Goal: Task Accomplishment & Management: Manage account settings

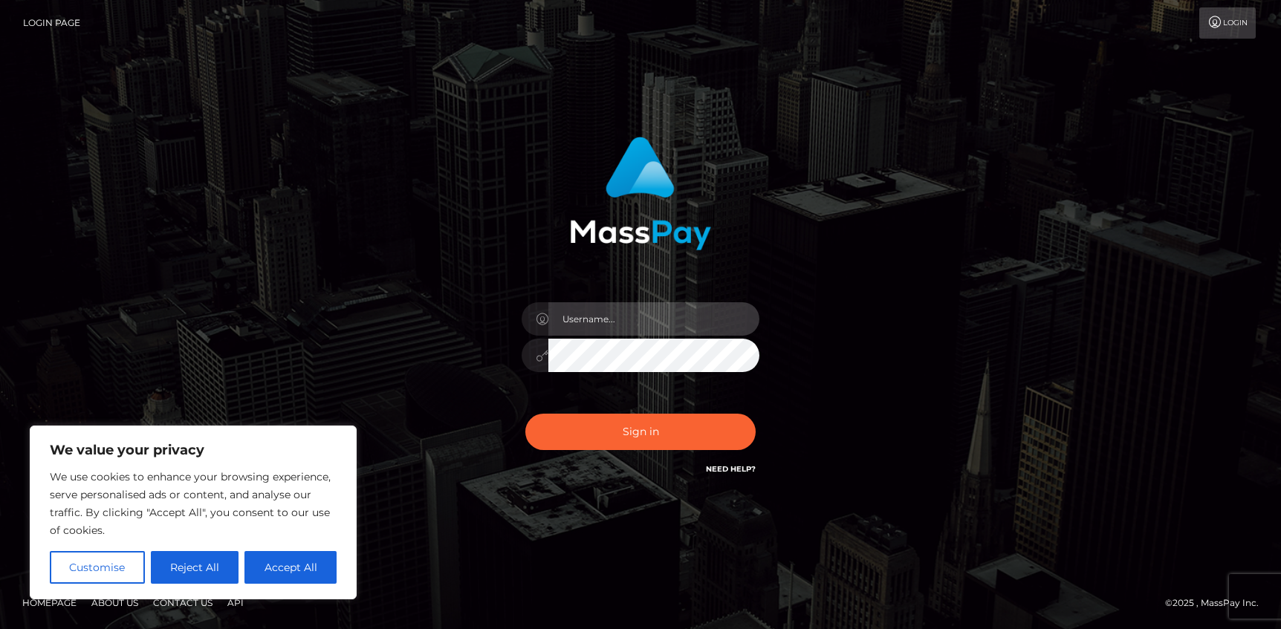
click at [597, 323] on input "text" at bounding box center [653, 318] width 211 height 33
type input "[EMAIL_ADDRESS][DOMAIN_NAME]"
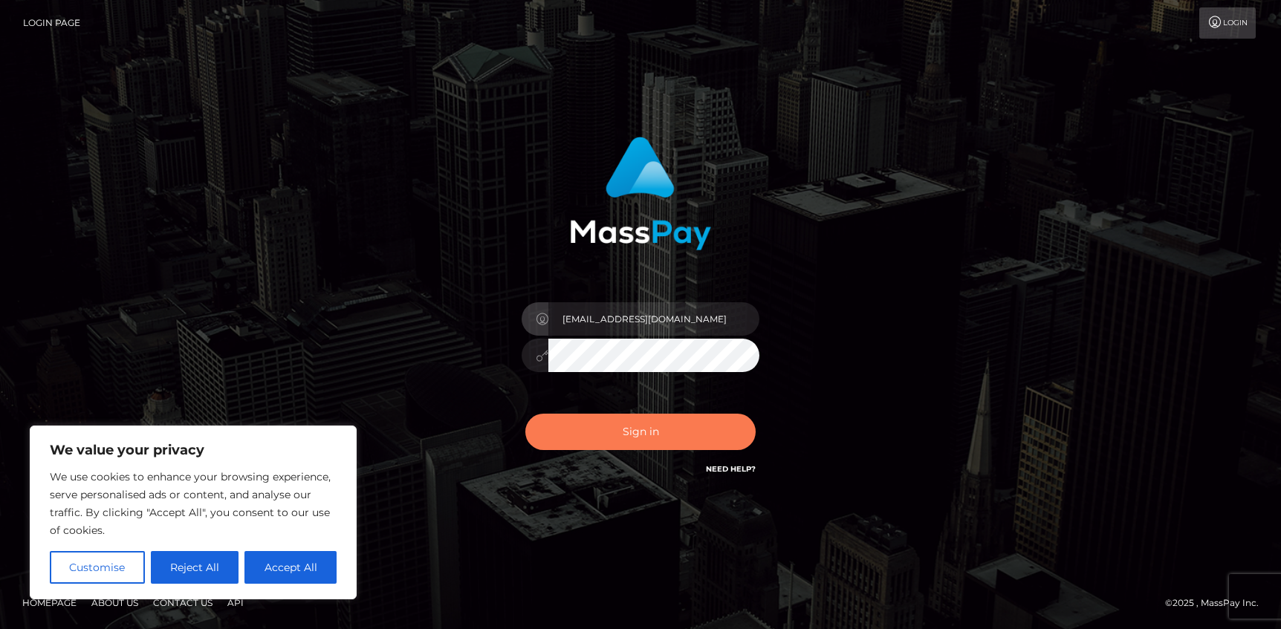
click at [643, 435] on button "Sign in" at bounding box center [640, 432] width 230 height 36
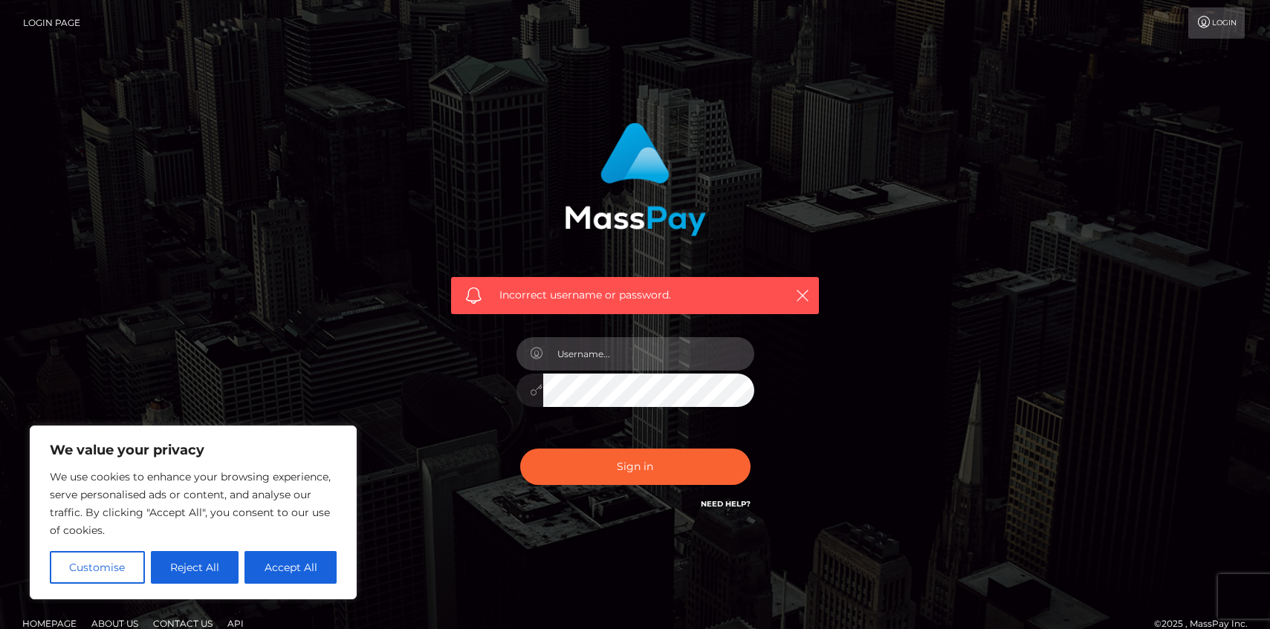
click at [588, 359] on input "text" at bounding box center [648, 353] width 211 height 33
type input "[DATE]"
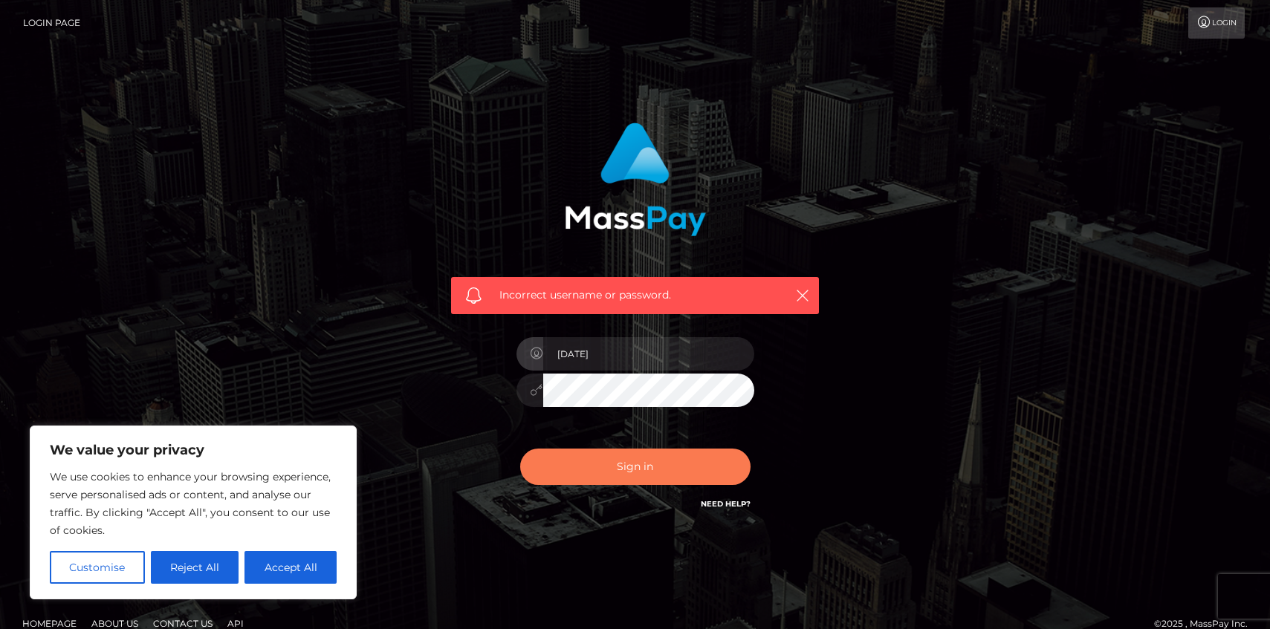
click at [605, 469] on button "Sign in" at bounding box center [635, 467] width 230 height 36
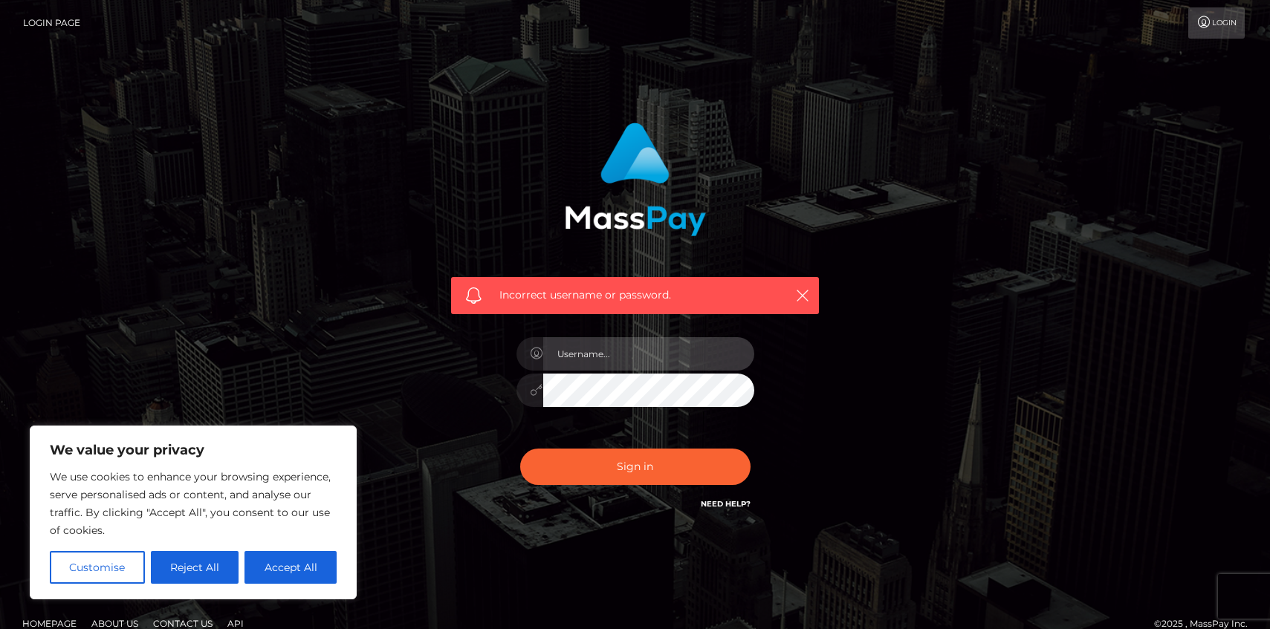
click at [590, 357] on input "text" at bounding box center [648, 353] width 211 height 33
type input "athenasarcadia@protonmail.com"
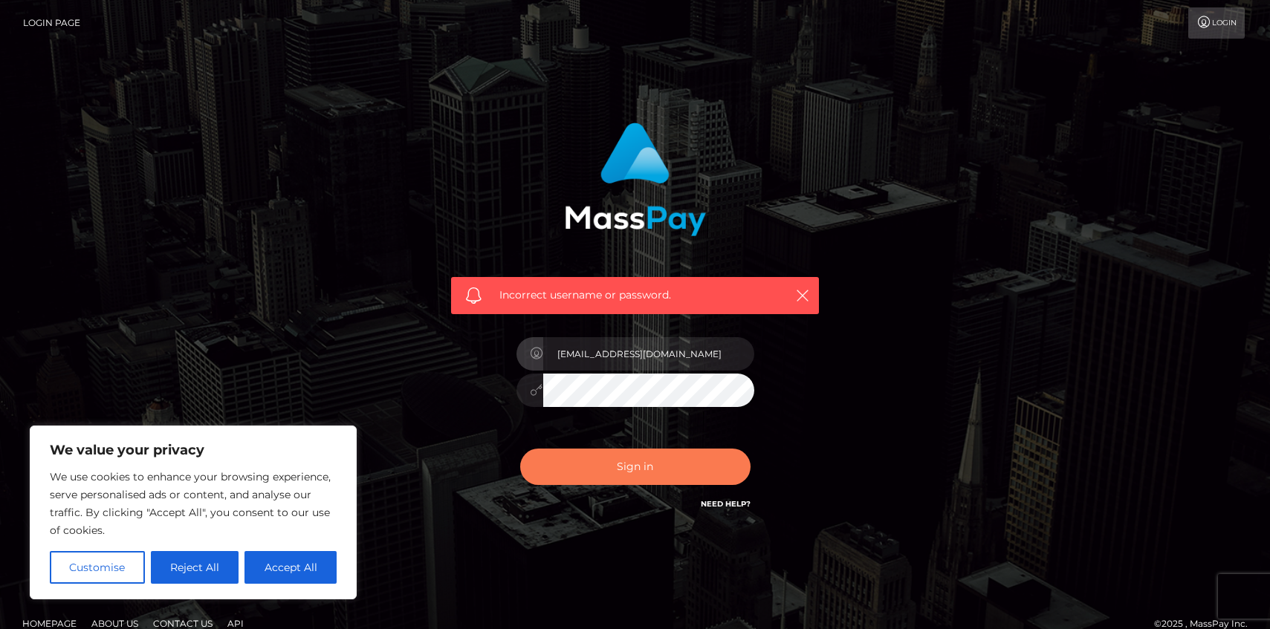
click at [632, 464] on button "Sign in" at bounding box center [635, 467] width 230 height 36
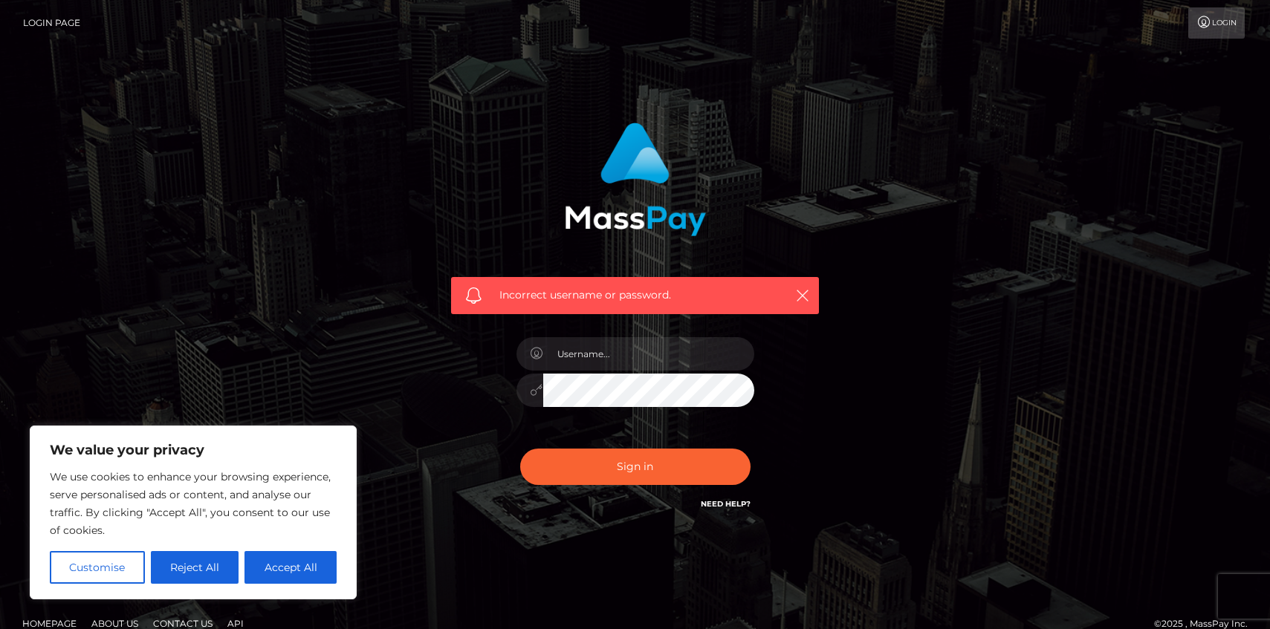
click at [724, 501] on link "Need Help?" at bounding box center [726, 504] width 50 height 10
click at [580, 363] on input "text" at bounding box center [648, 353] width 211 height 33
type input "athenasarcadia@protonmail.com"
click at [538, 392] on div at bounding box center [635, 388] width 238 height 29
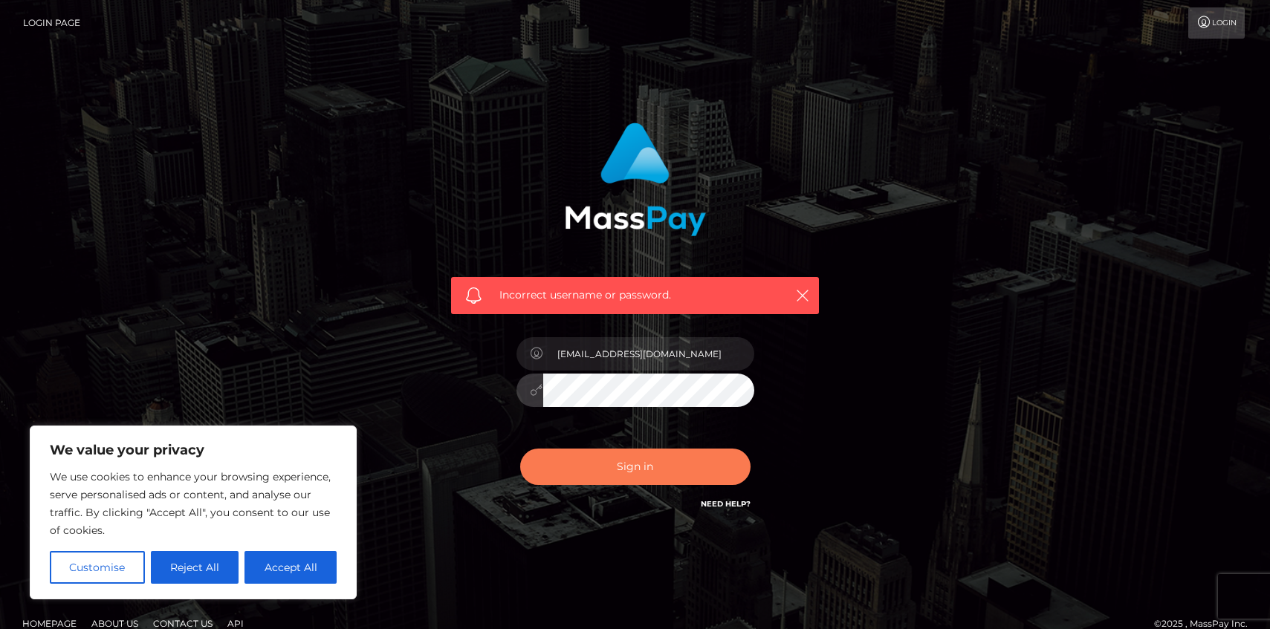
click at [584, 459] on button "Sign in" at bounding box center [635, 467] width 230 height 36
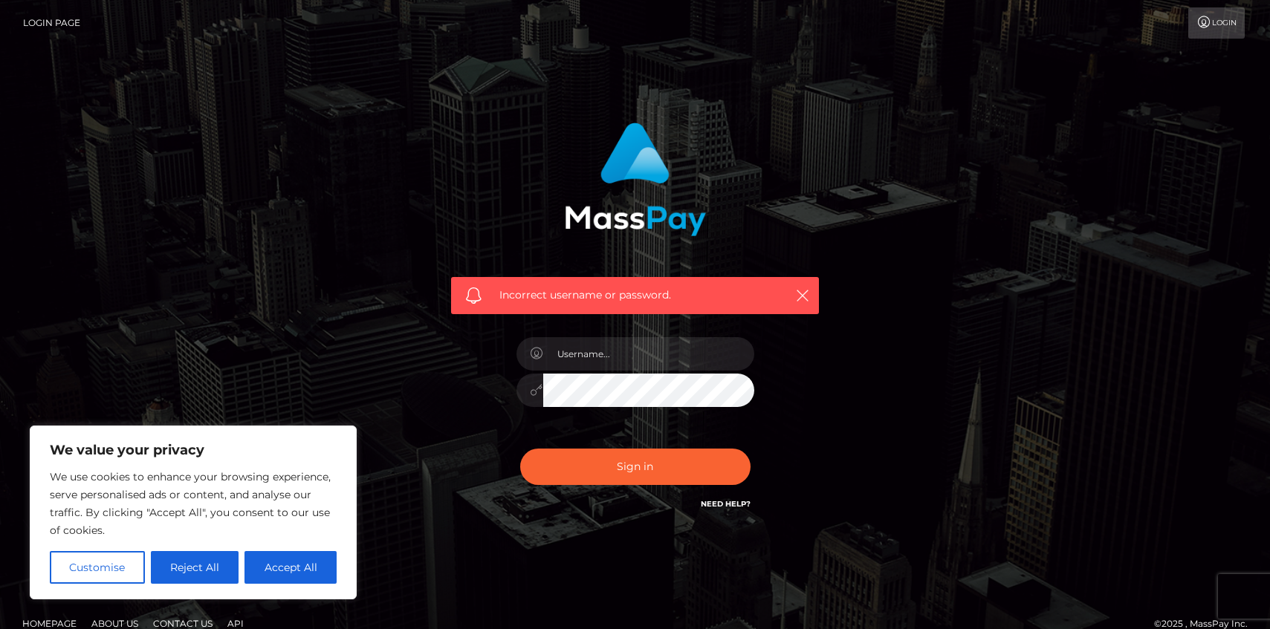
scroll to position [21, 0]
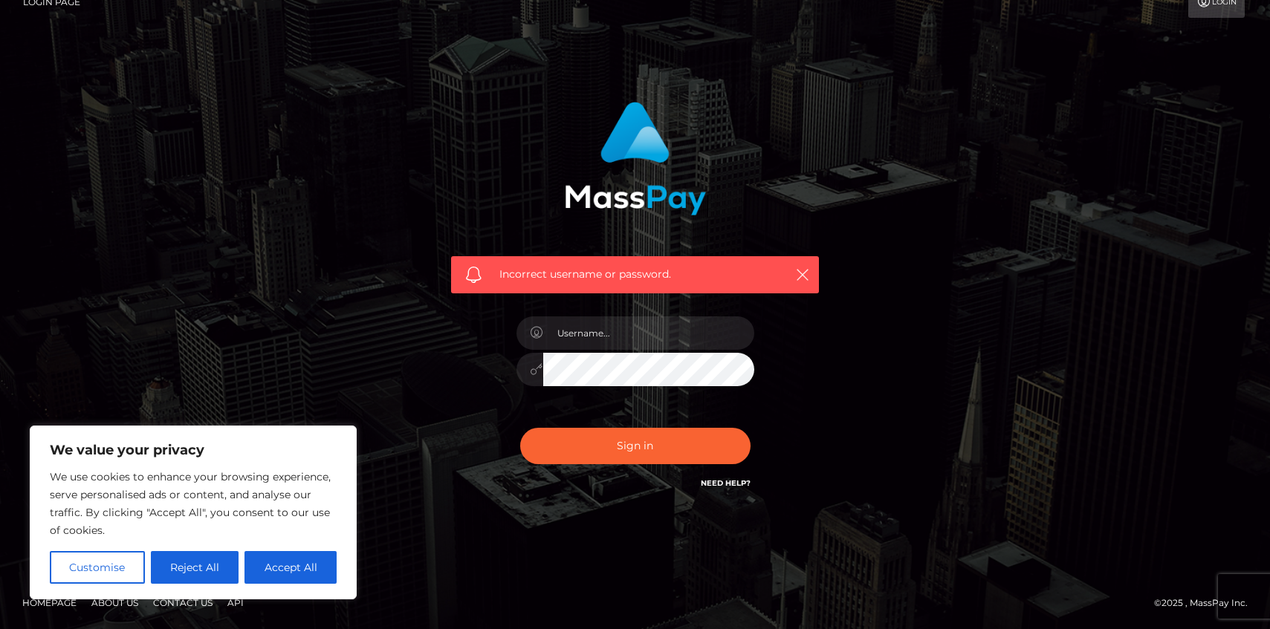
click at [718, 479] on link "Need Help?" at bounding box center [726, 484] width 50 height 10
